Goal: Navigation & Orientation: Find specific page/section

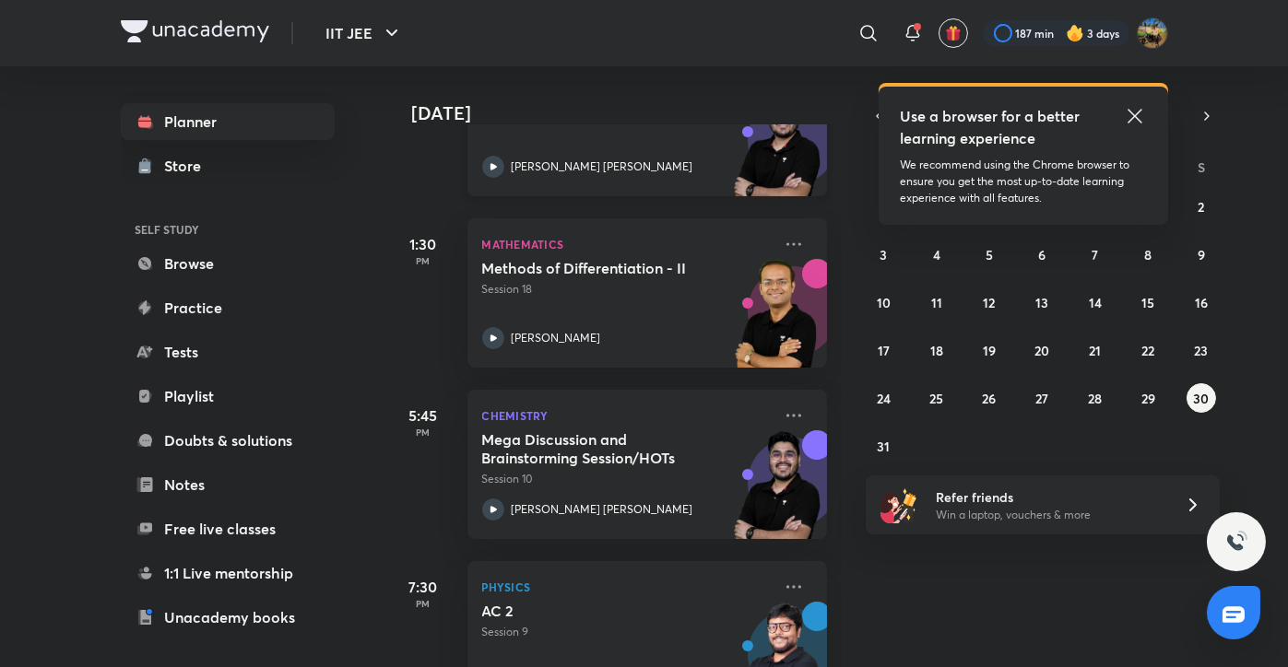
scroll to position [257, 0]
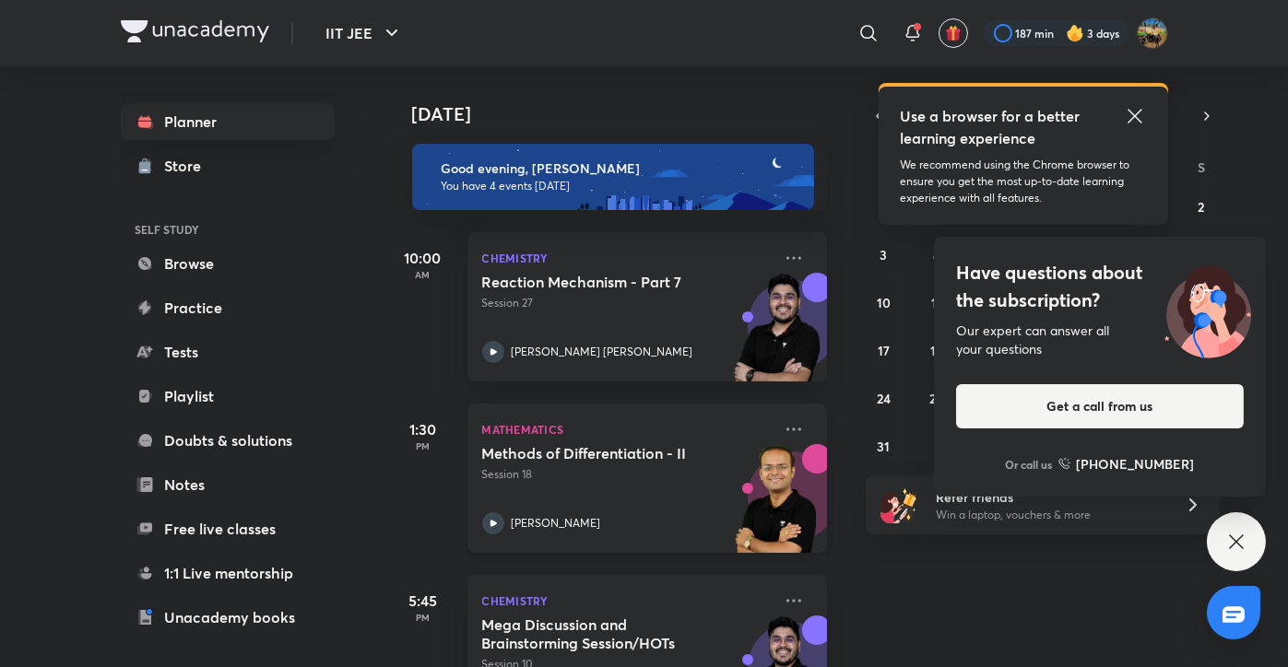
scroll to position [257, 0]
